Goal: Use online tool/utility

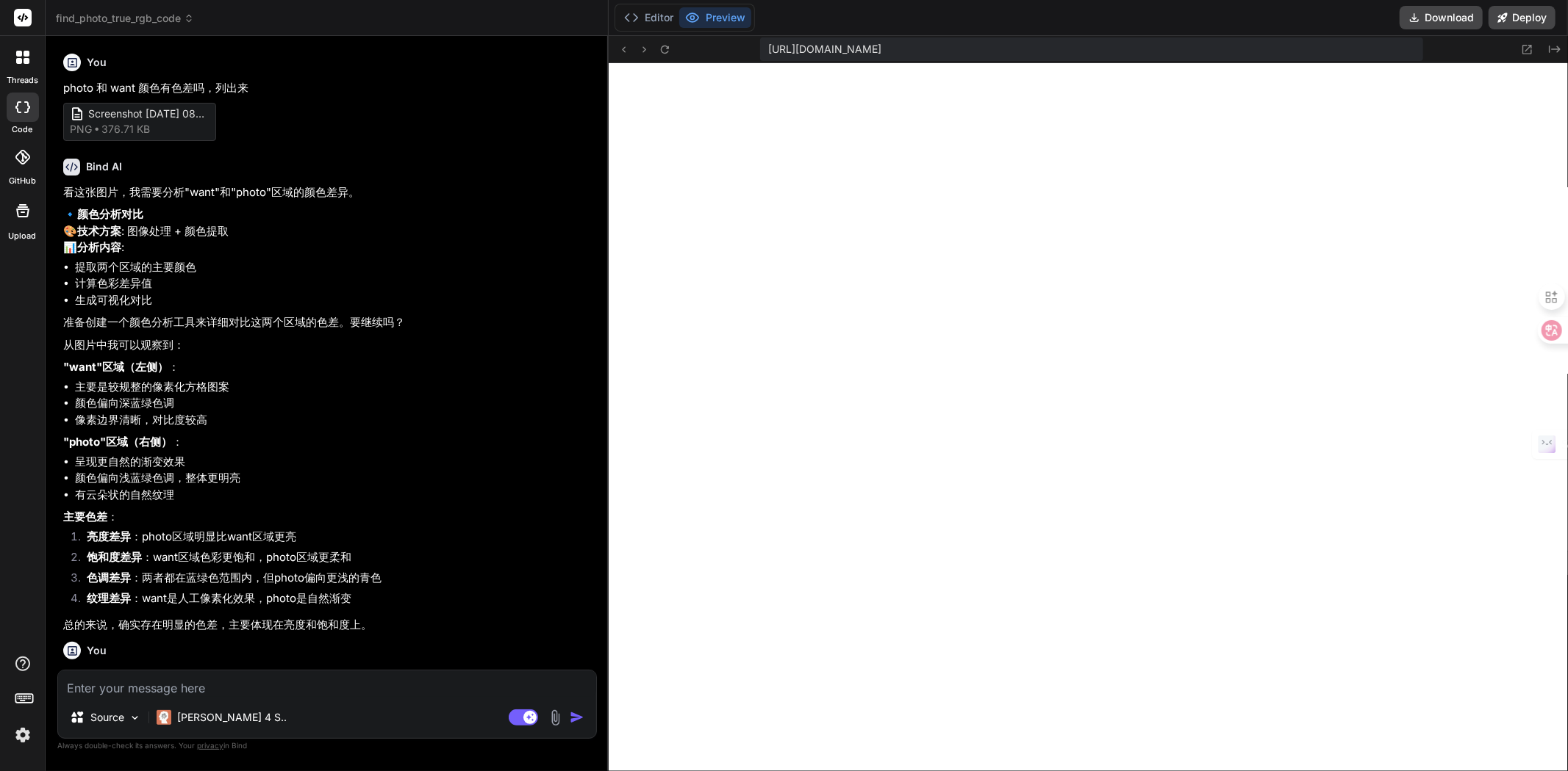
scroll to position [1998, 0]
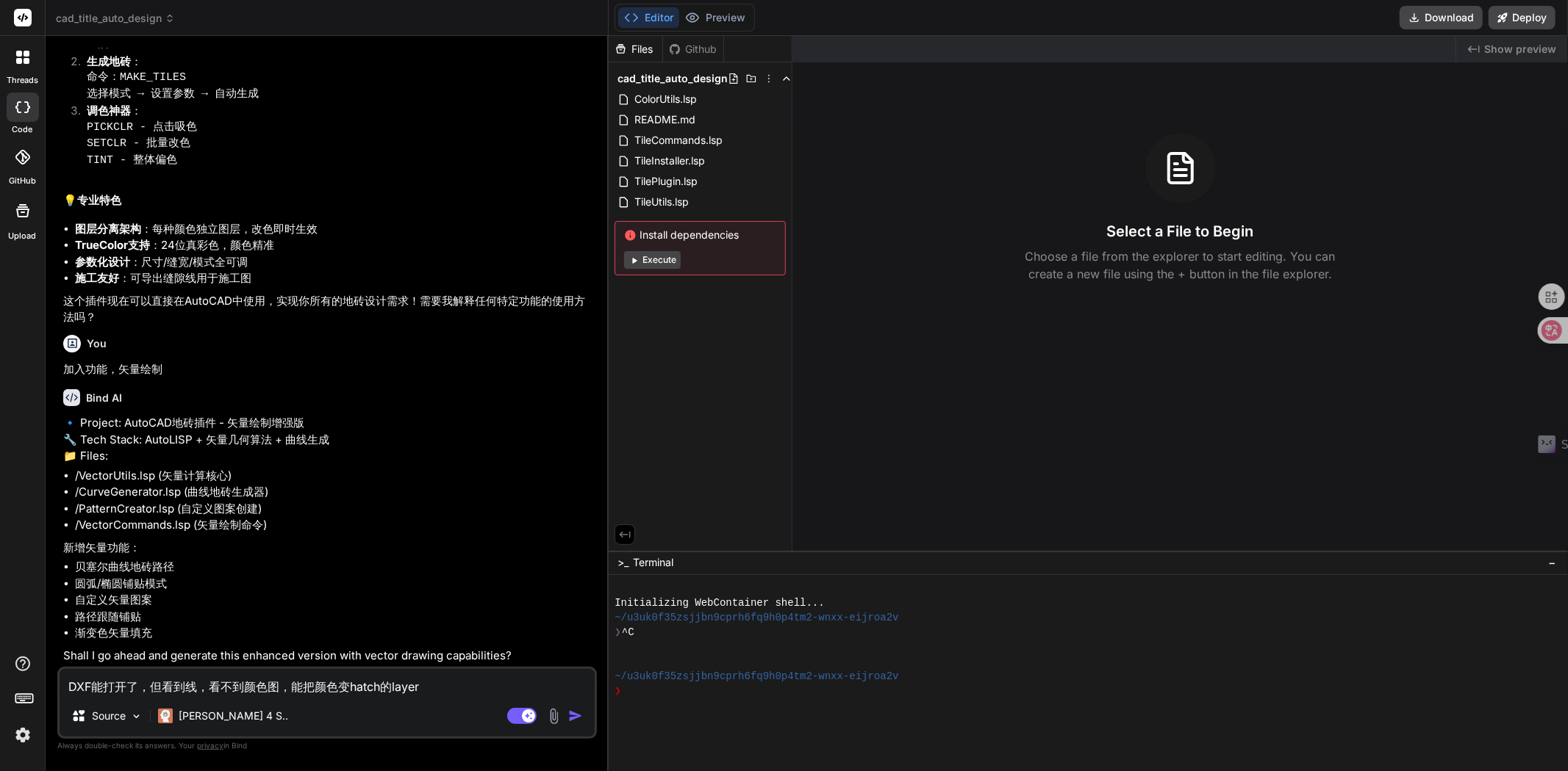
scroll to position [1754, 0]
click at [1534, 24] on button "Deploy" at bounding box center [1521, 17] width 66 height 23
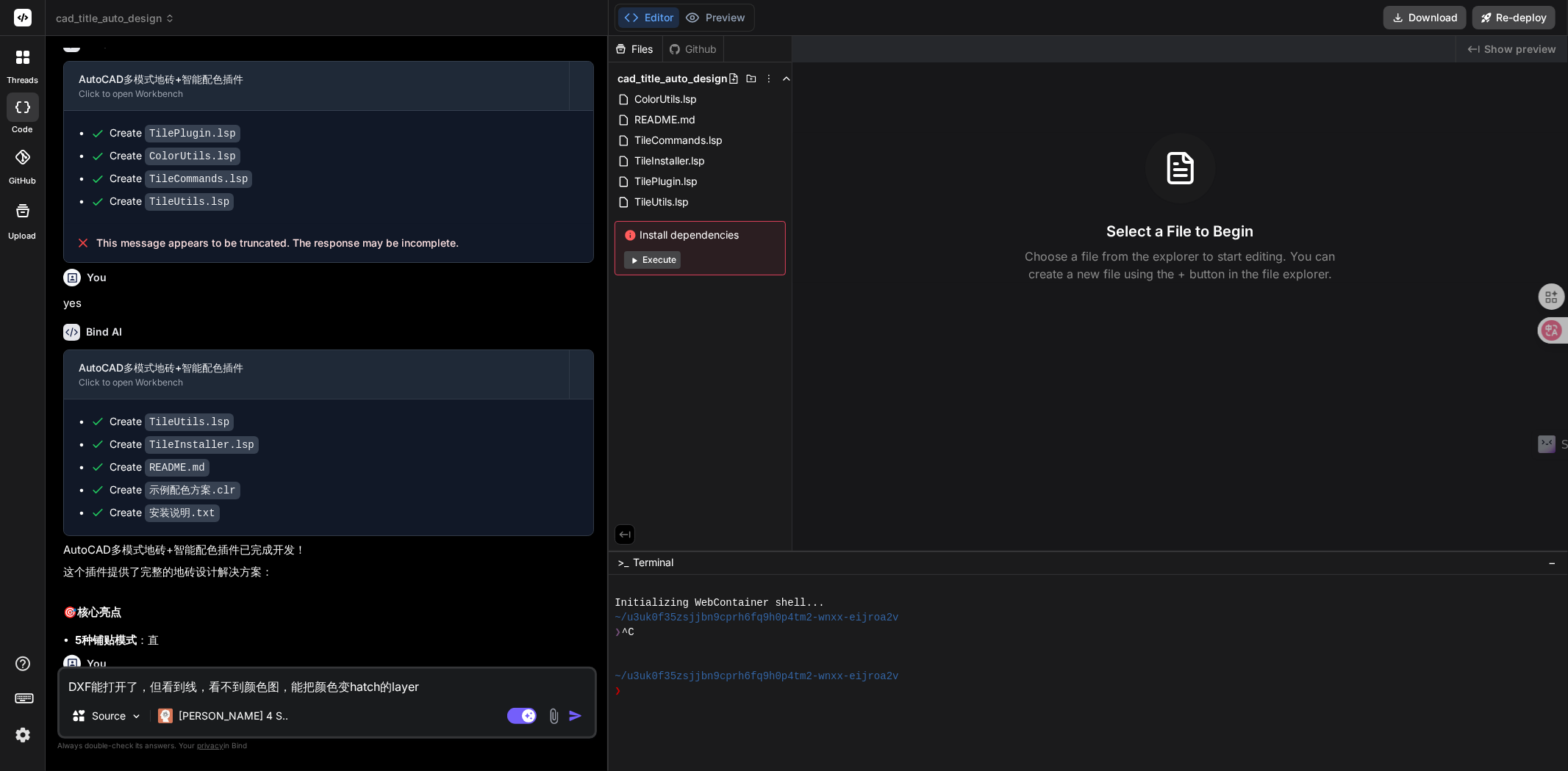
scroll to position [414, 0]
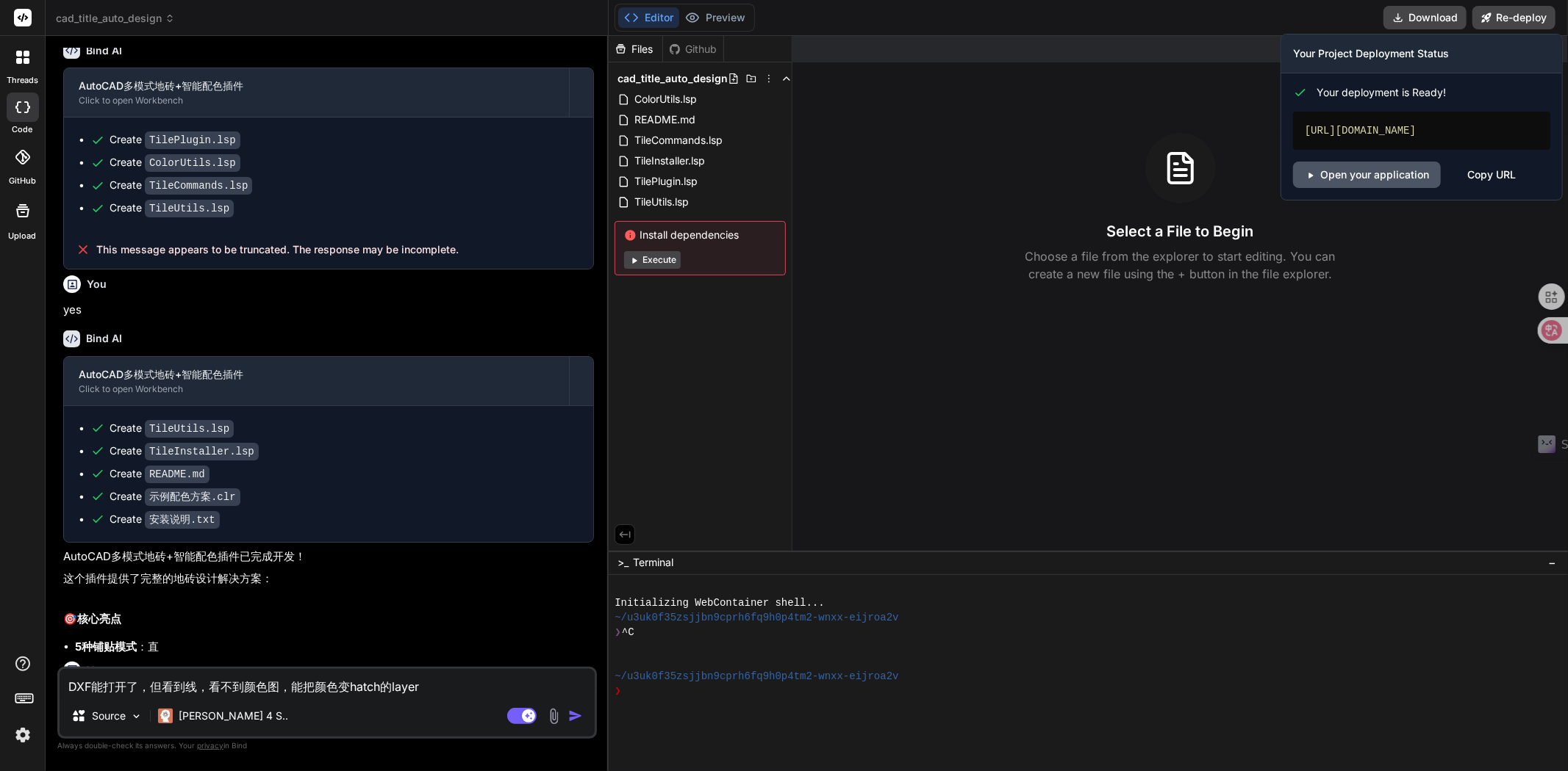
click at [1373, 178] on link "Open your application" at bounding box center [1366, 174] width 147 height 26
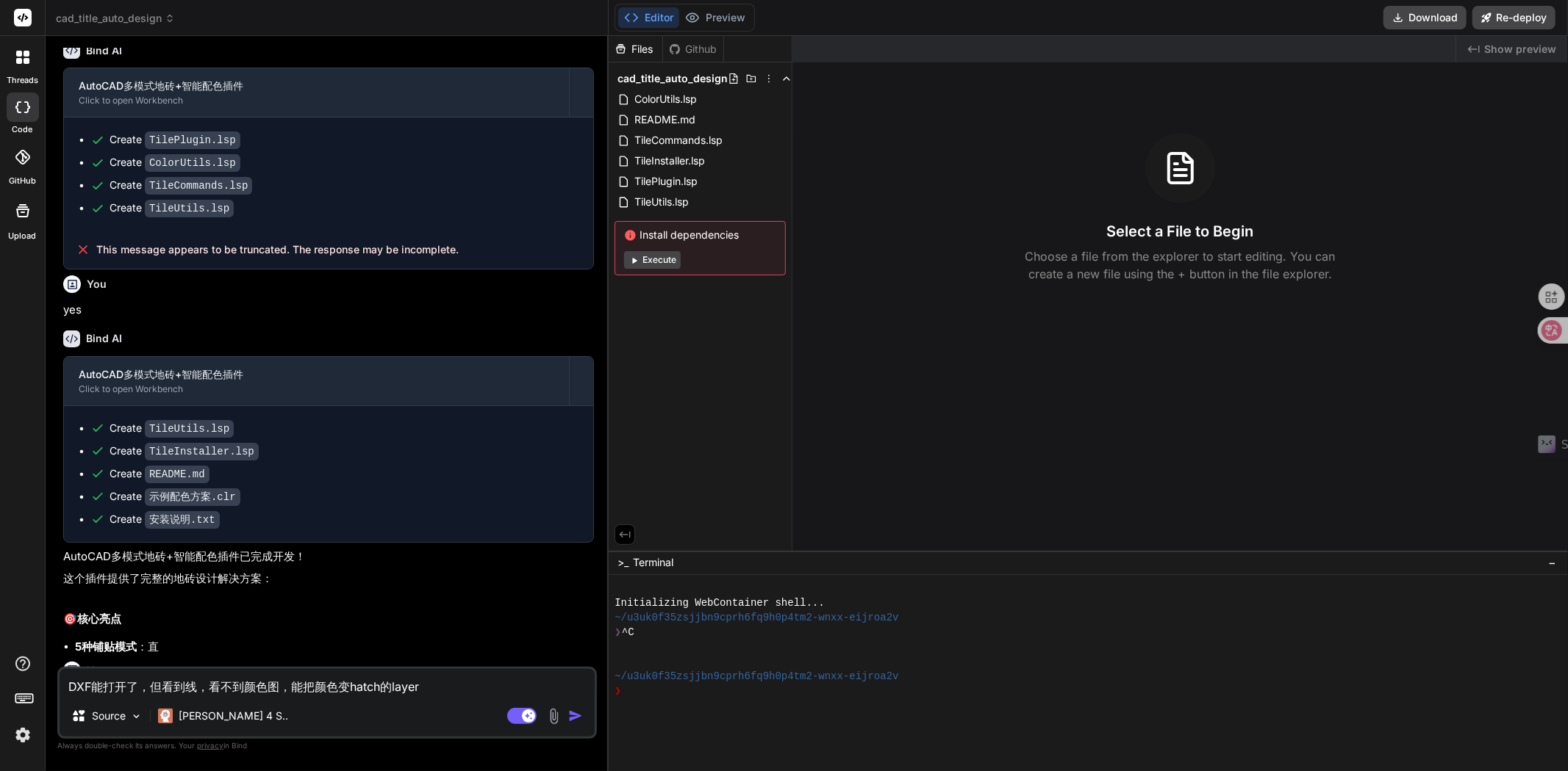
type textarea "x"
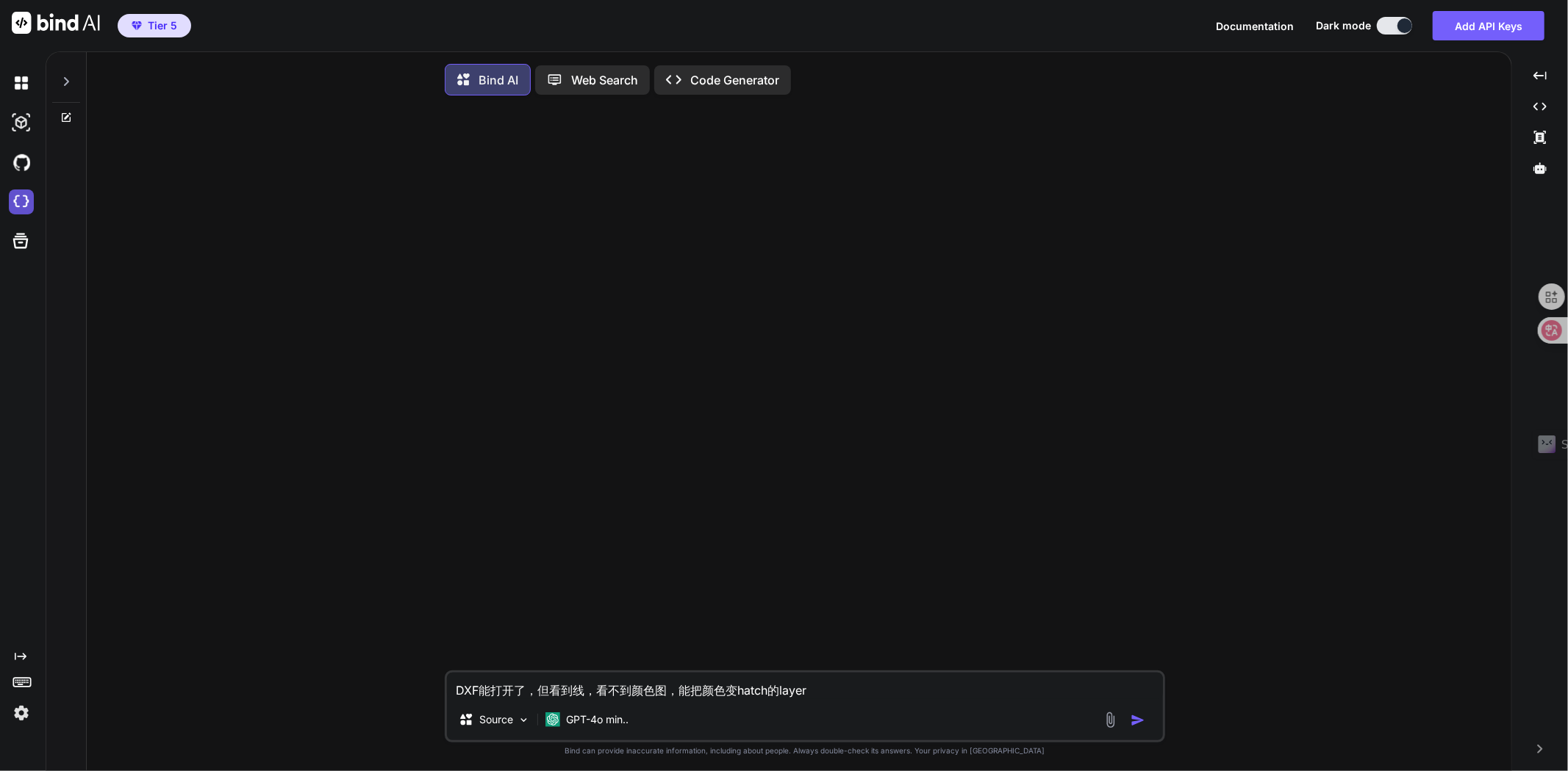
click at [20, 208] on img at bounding box center [21, 202] width 25 height 25
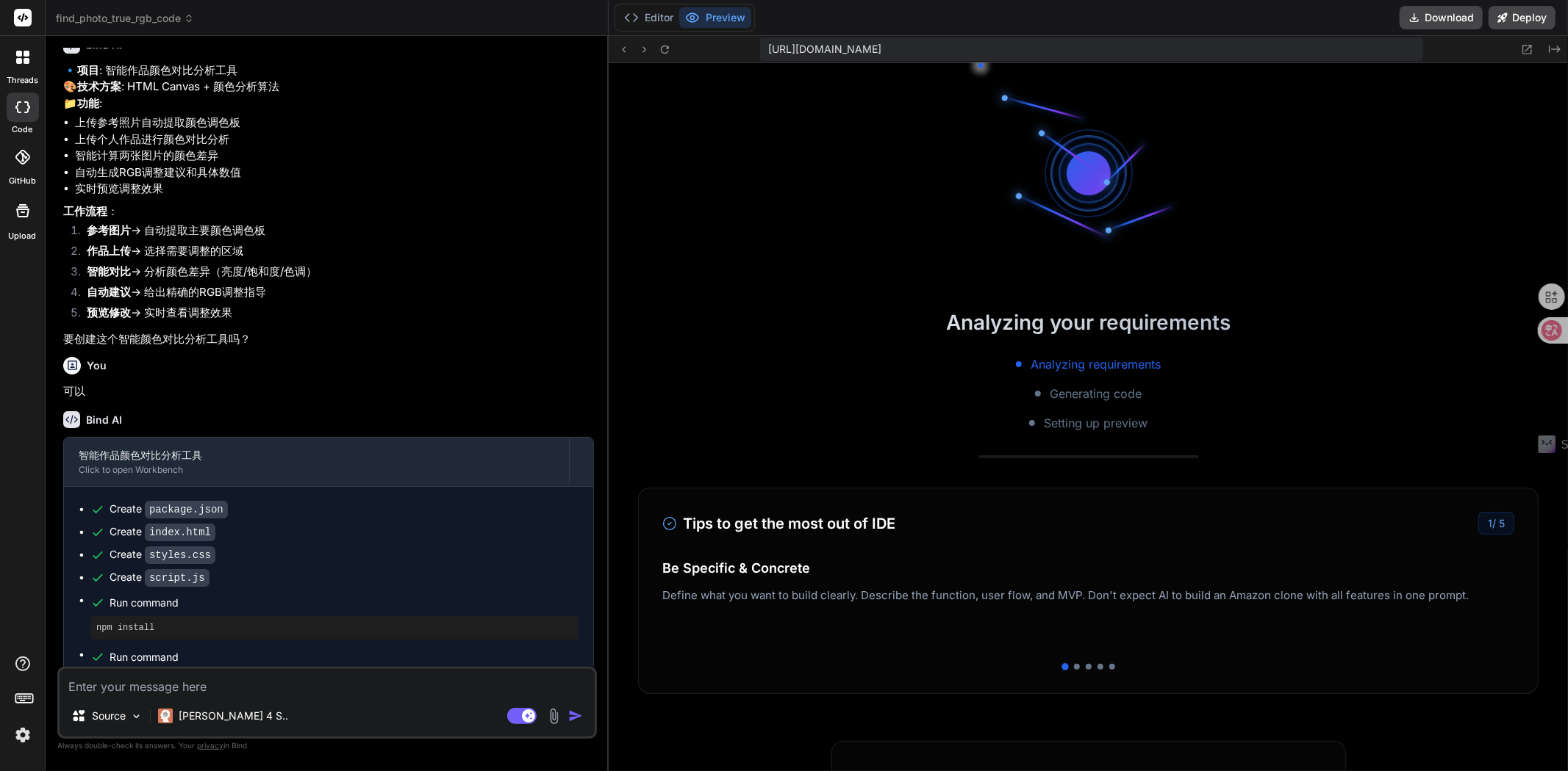
scroll to position [396, 0]
type textarea "x"
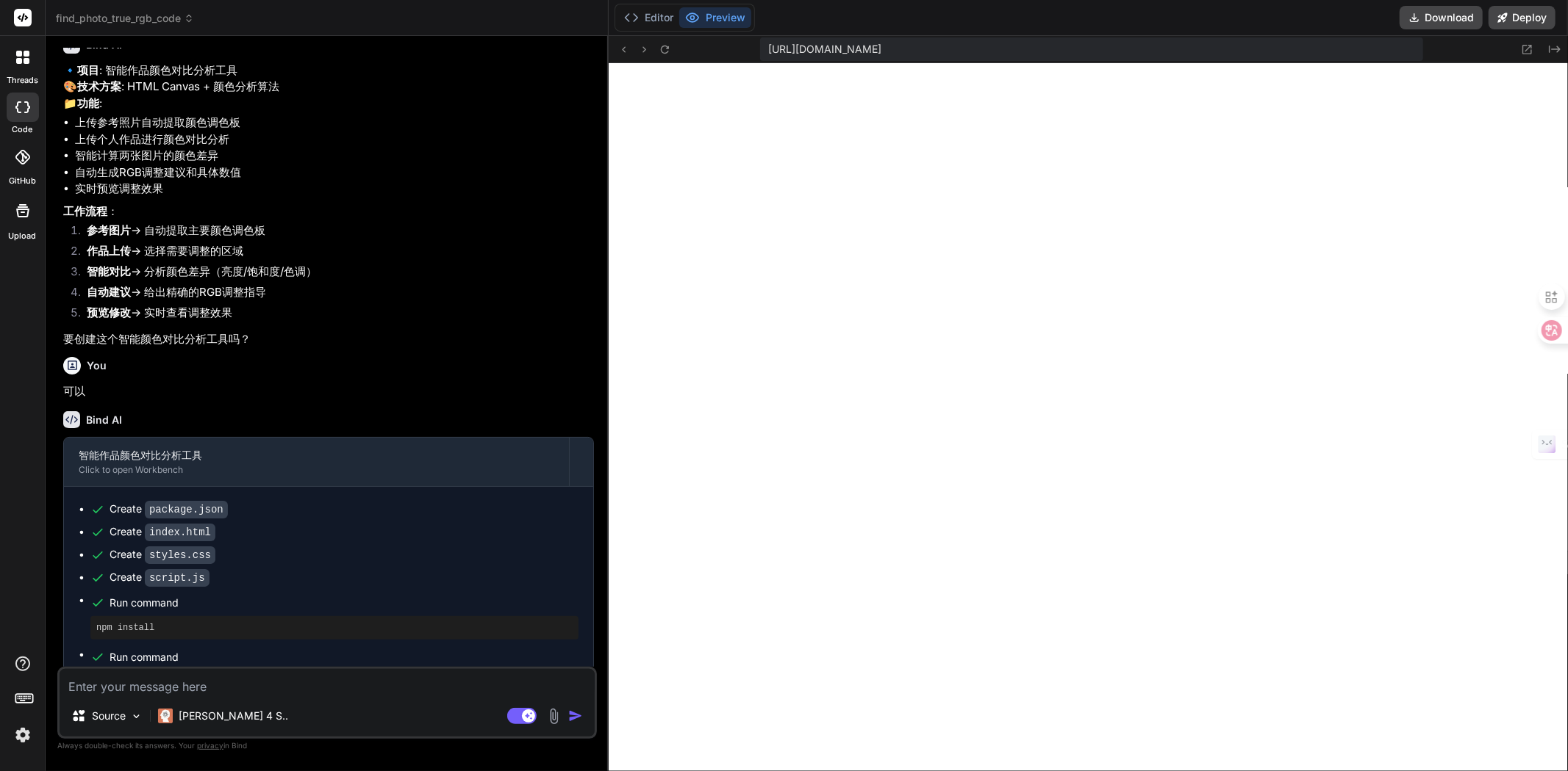
scroll to position [513, 0]
